Goal: Task Accomplishment & Management: Manage account settings

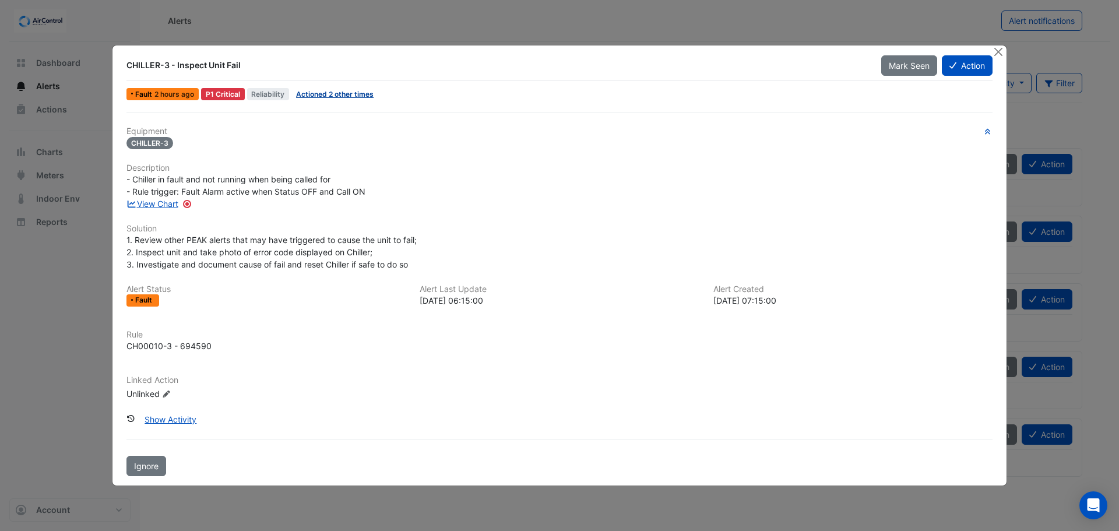
click at [342, 95] on link "Actioned 2 other times" at bounding box center [335, 94] width 78 height 9
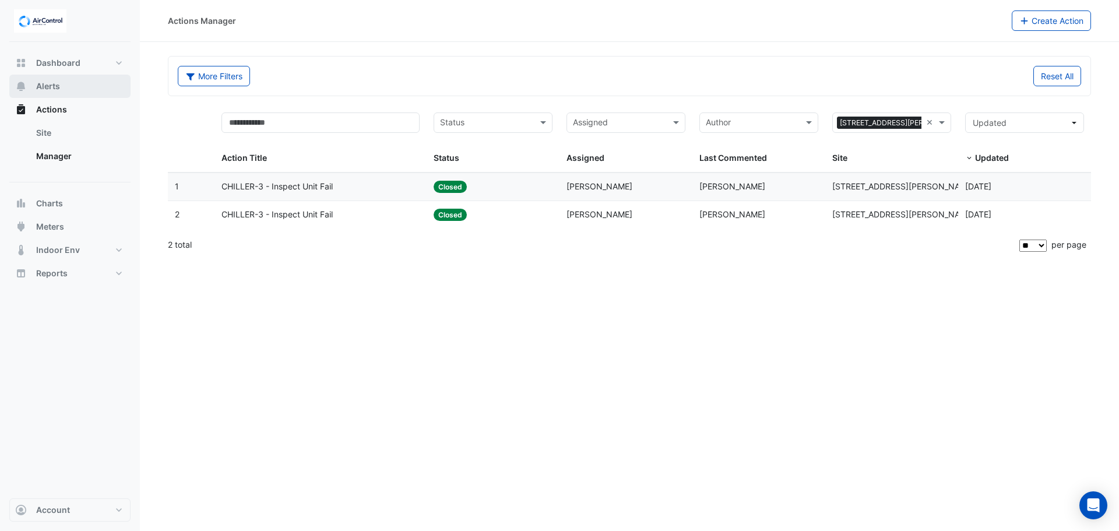
drag, startPoint x: 48, startPoint y: 85, endPoint x: 53, endPoint y: 89, distance: 6.2
click at [48, 85] on span "Alerts" at bounding box center [48, 86] width 24 height 12
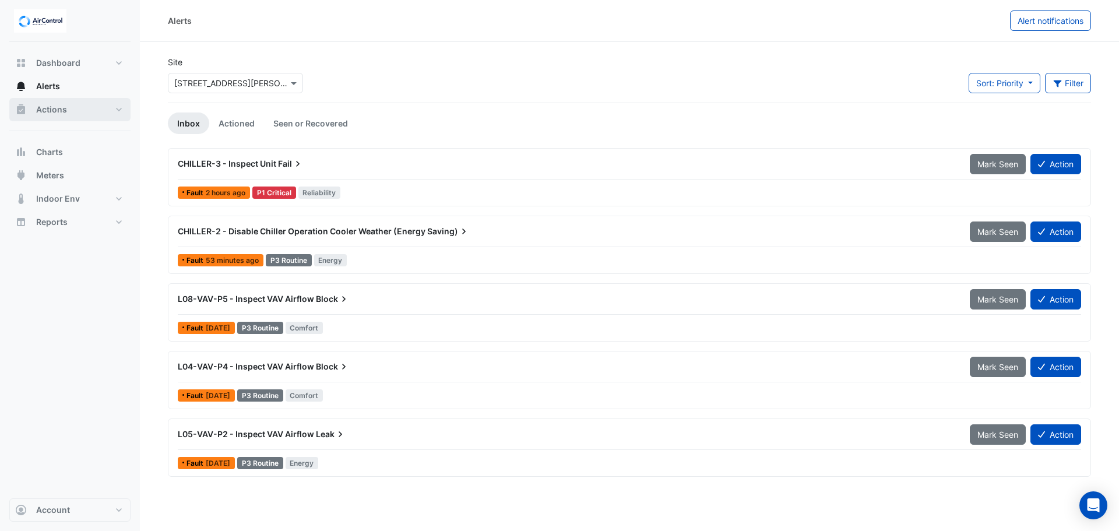
click at [61, 112] on span "Actions" at bounding box center [51, 110] width 31 height 12
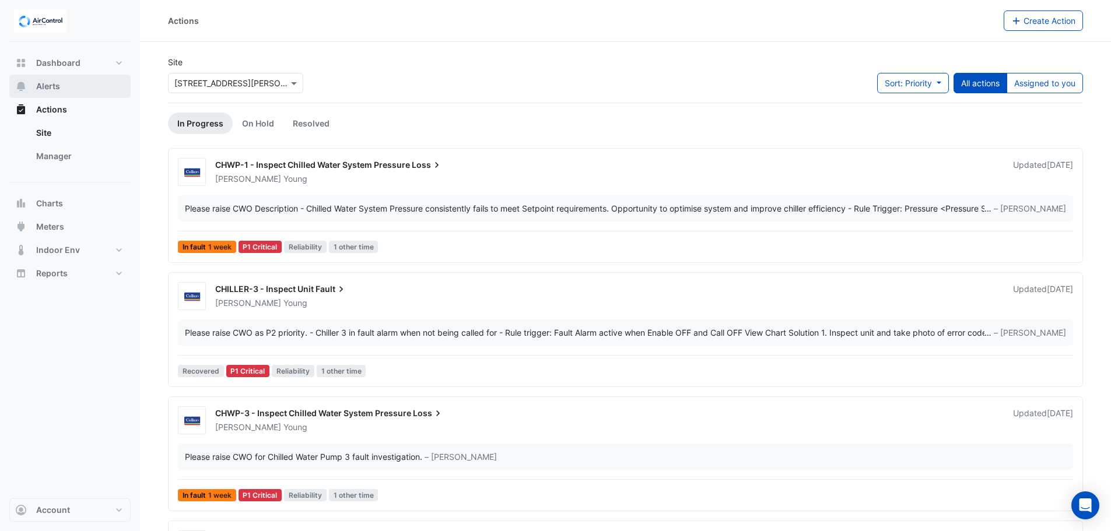
click at [58, 87] on span "Alerts" at bounding box center [48, 86] width 24 height 12
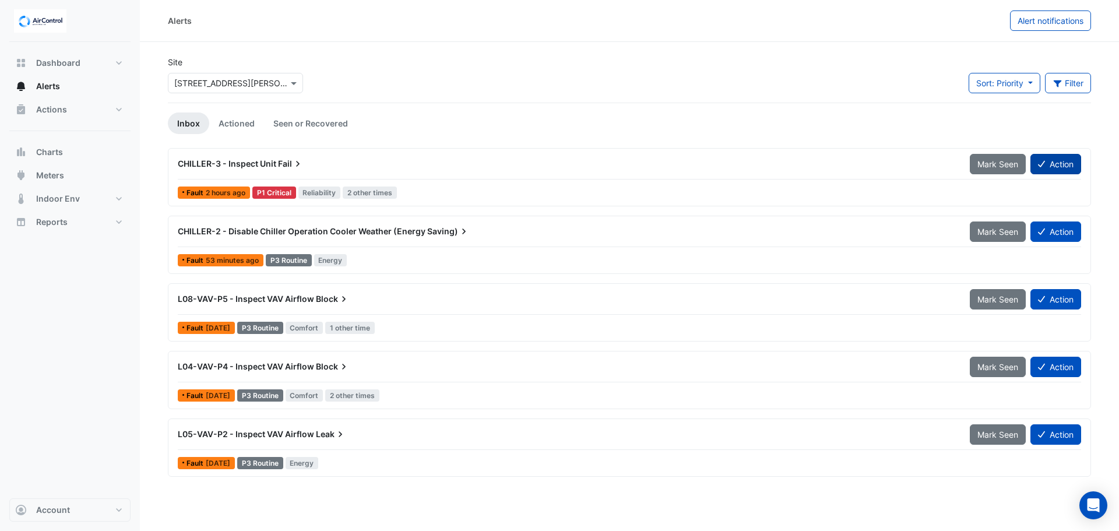
click at [1050, 162] on button "Action" at bounding box center [1056, 164] width 51 height 20
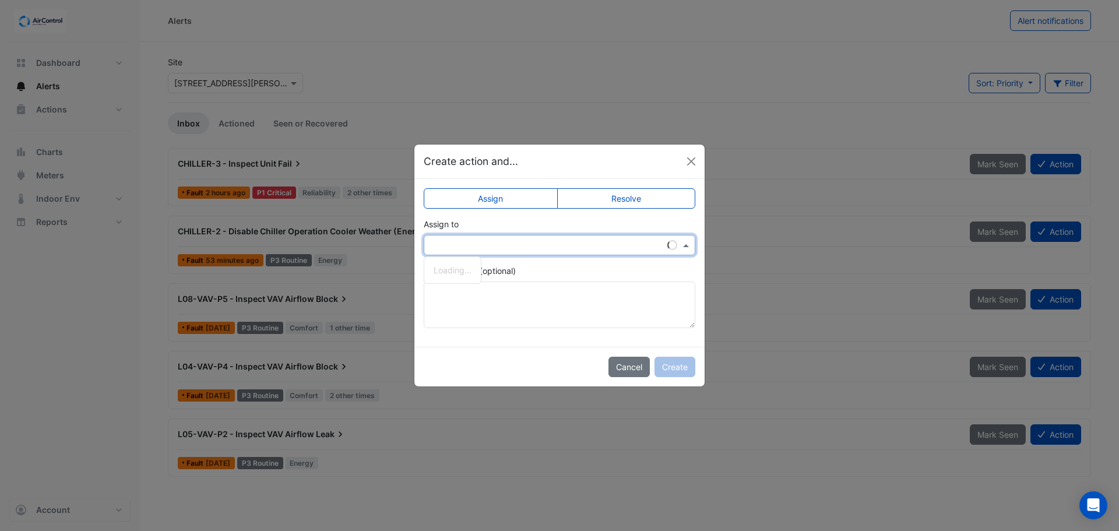
click at [525, 240] on input "text" at bounding box center [548, 246] width 236 height 12
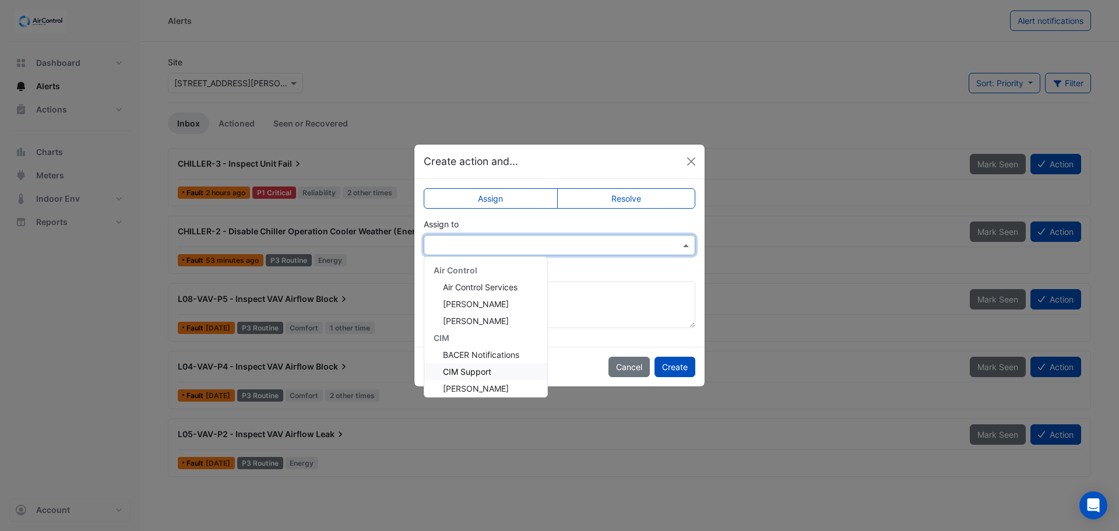
scroll to position [106, 0]
click at [467, 317] on span "[PERSON_NAME]" at bounding box center [476, 316] width 66 height 10
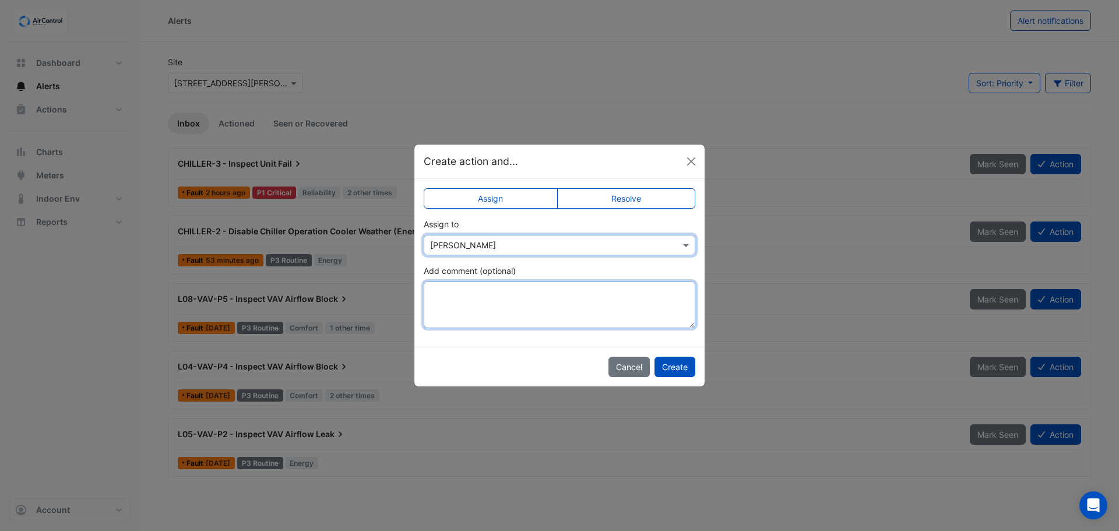
click at [459, 291] on textarea "Add comment (optional)" at bounding box center [560, 305] width 272 height 47
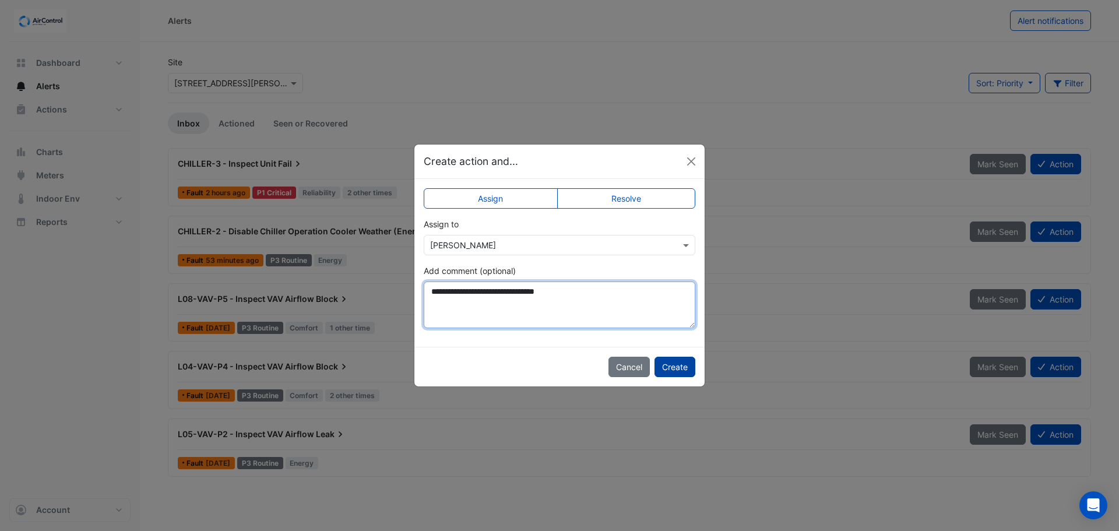
type textarea "**********"
click at [673, 366] on button "Create" at bounding box center [675, 367] width 41 height 20
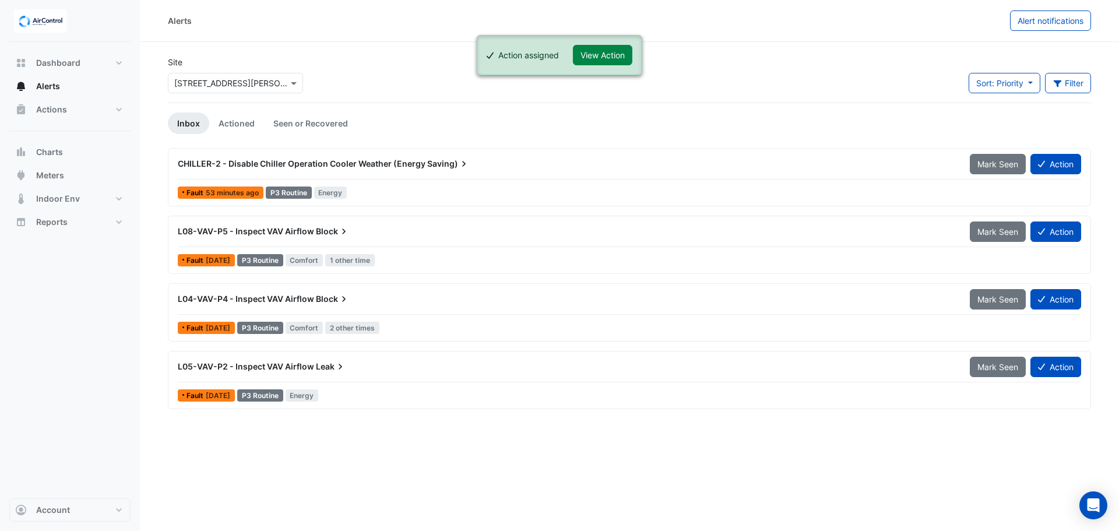
click at [306, 164] on span "CHILLER-2 - Disable Chiller Operation Cooler Weather (Energy" at bounding box center [302, 164] width 248 height 10
click at [508, 167] on div "CHILLER-2 - Disable Chiller Operation Cooler Weather (Energy Saving)" at bounding box center [567, 164] width 778 height 12
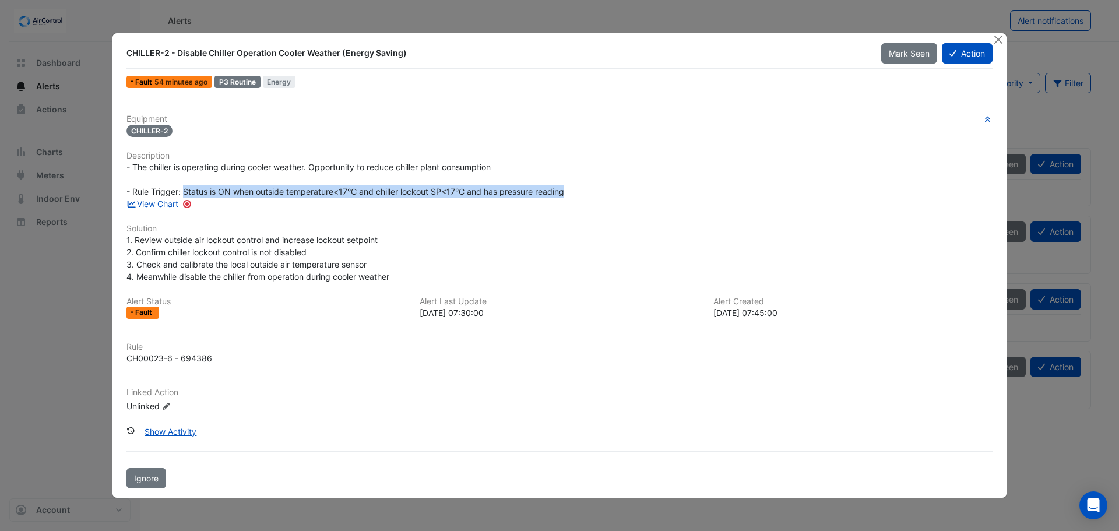
drag, startPoint x: 575, startPoint y: 191, endPoint x: 184, endPoint y: 190, distance: 391.2
click at [184, 190] on div "- The chiller is operating during cooler weather. Opportunity to reduce chiller…" at bounding box center [560, 179] width 866 height 37
copy span "Status is ON when outside temperature<17°C and chiller lockout SP<17°C and has …"
click at [961, 54] on button "Action" at bounding box center [967, 53] width 51 height 20
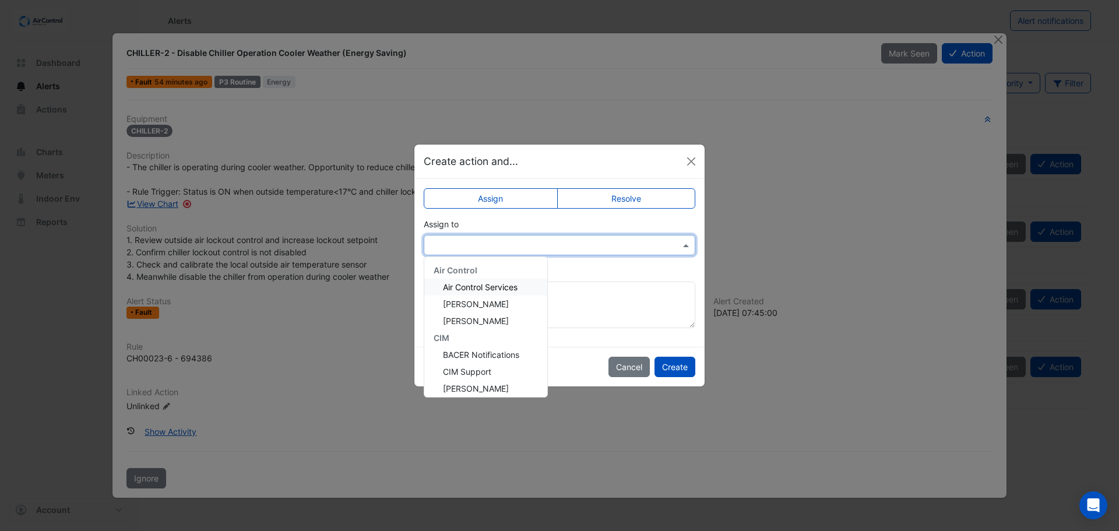
drag, startPoint x: 638, startPoint y: 244, endPoint x: 622, endPoint y: 249, distance: 17.1
click at [638, 244] on input "text" at bounding box center [548, 246] width 236 height 12
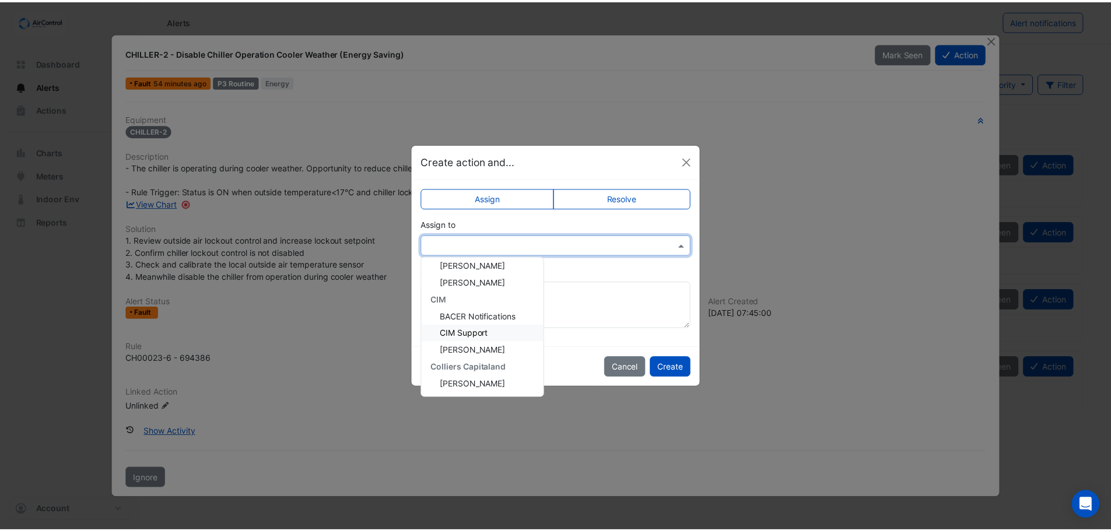
scroll to position [58, 0]
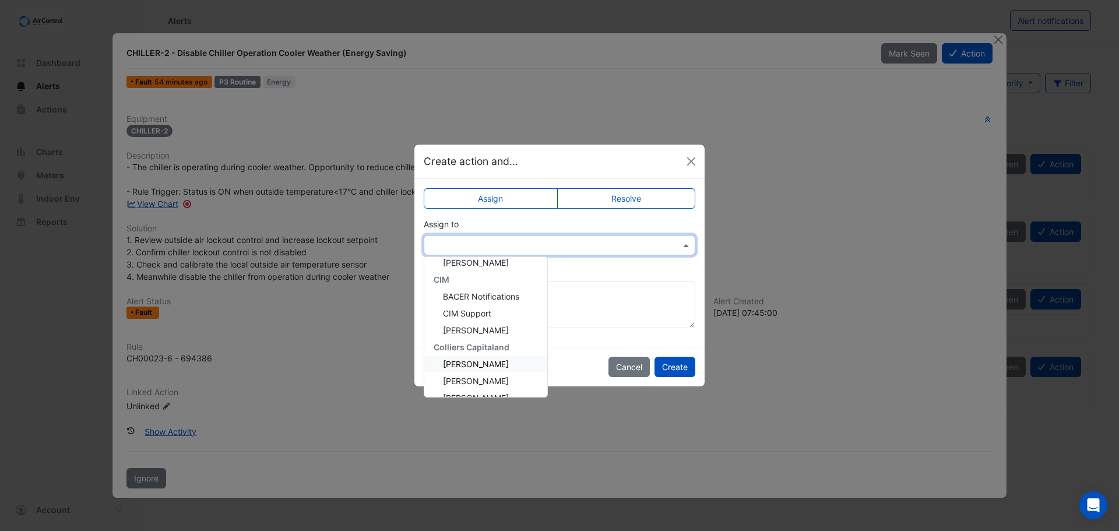
click at [475, 364] on span "[PERSON_NAME]" at bounding box center [476, 364] width 66 height 10
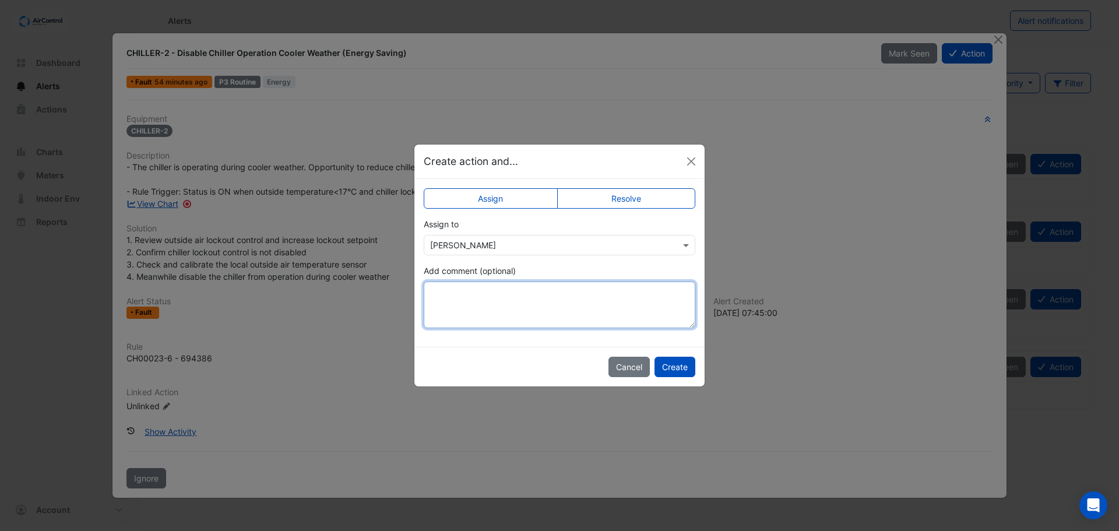
click at [454, 290] on textarea "Add comment (optional)" at bounding box center [560, 305] width 272 height 47
type textarea "*"
click at [501, 290] on textarea "**********" at bounding box center [560, 305] width 272 height 47
paste textarea "**********"
type textarea "**********"
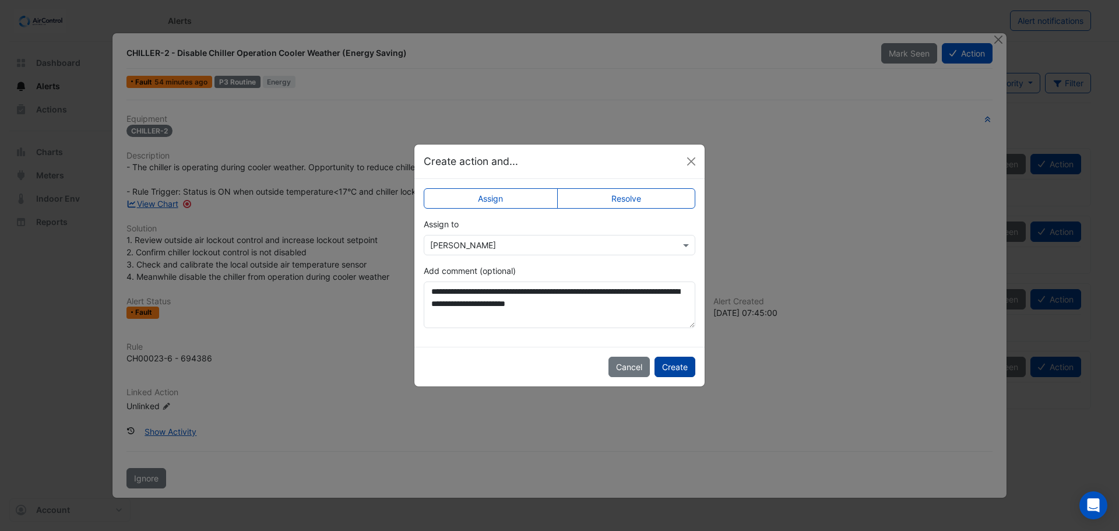
click at [672, 368] on button "Create" at bounding box center [675, 367] width 41 height 20
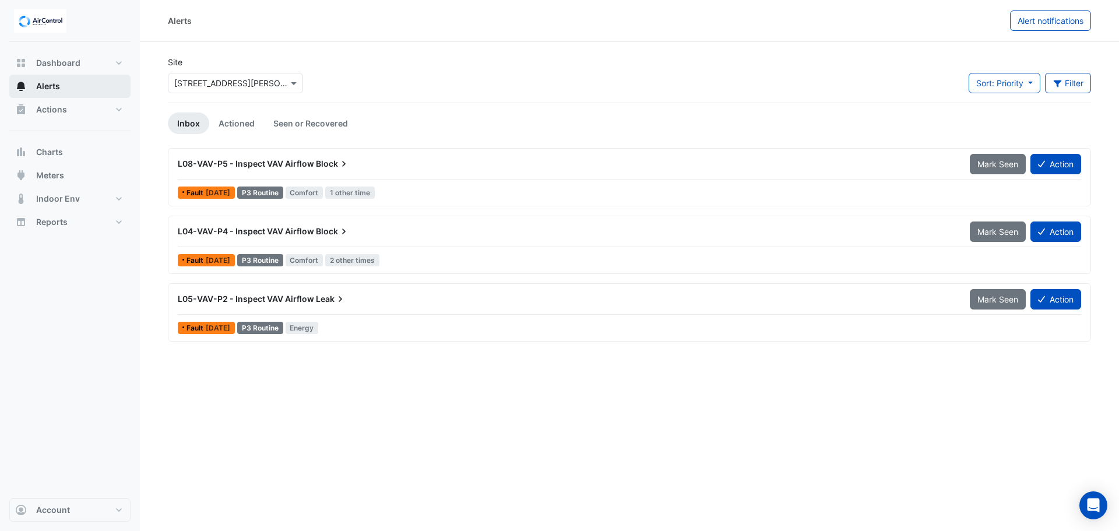
click at [61, 86] on button "Alerts" at bounding box center [69, 86] width 121 height 23
click at [65, 81] on button "Alerts" at bounding box center [69, 86] width 121 height 23
click at [57, 196] on span "Indoor Env" at bounding box center [58, 199] width 44 height 12
